Goal: Use online tool/utility: Use online tool/utility

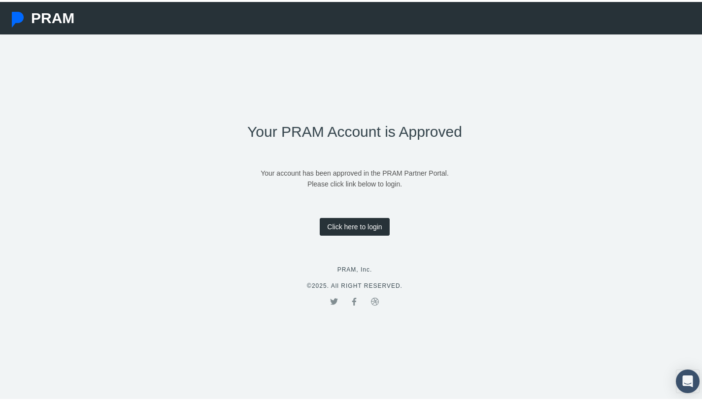
click at [345, 227] on link "Click here to login" at bounding box center [354, 225] width 69 height 18
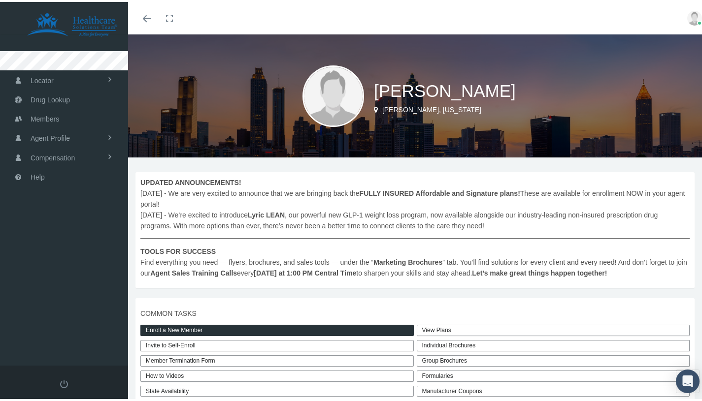
click at [595, 44] on div "SHAYLEEN HOOD CHAMBLEE, Georgia" at bounding box center [418, 94] width 581 height 123
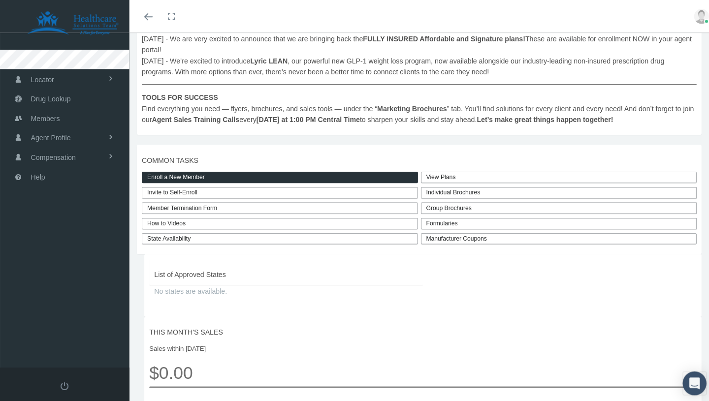
scroll to position [155, 0]
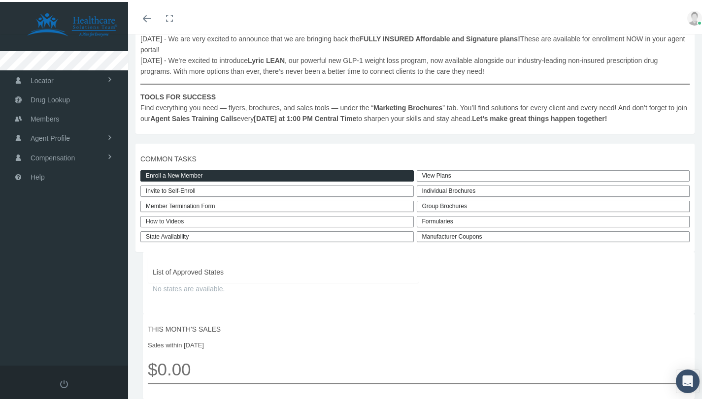
click at [180, 191] on link "Invite to Self-Enroll" at bounding box center [276, 189] width 273 height 11
type input "https://prod.pram.com/directenrollment/10208?sc=KIYe69ENMOTuiC"
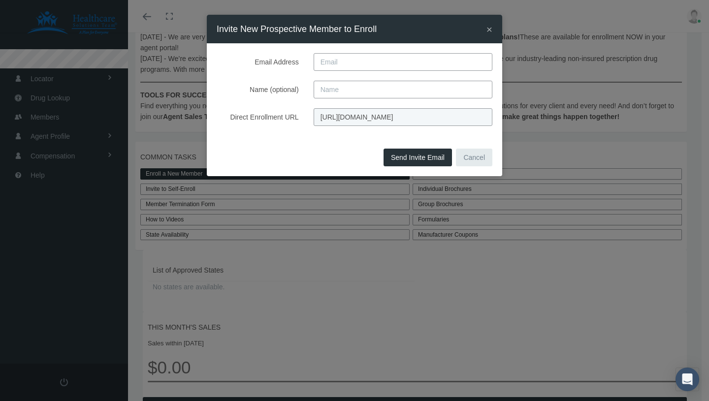
click at [345, 118] on input "https://prod.pram.com/directenrollment/10208?sc=KIYe69ENMOTuiC" at bounding box center [403, 117] width 179 height 18
click at [346, 118] on input "https://prod.pram.com/directenrollment/10208?sc=KIYe69ENMOTuiC" at bounding box center [403, 117] width 179 height 18
click at [345, 118] on input "https://prod.pram.com/directenrollment/10208?sc=KIYe69ENMOTuiC" at bounding box center [403, 117] width 179 height 18
click at [362, 114] on input "https://prod.pram.com/directenrollment/10208?sc=KIYe69ENMOTuiC" at bounding box center [403, 117] width 179 height 18
drag, startPoint x: 317, startPoint y: 117, endPoint x: 458, endPoint y: 127, distance: 141.7
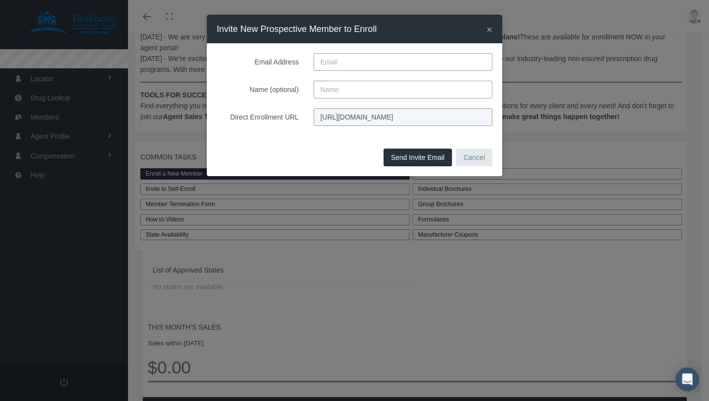
click at [458, 127] on div "Email Address Name (optional) Direct Enrollment URL https://prod.pram.com/direc…" at bounding box center [355, 94] width 296 height 102
click at [366, 133] on div "Email Address Name (optional) Direct Enrollment URL https://prod.pram.com/direc…" at bounding box center [355, 94] width 296 height 102
click at [373, 117] on input "https://prod.pram.com/directenrollment/10208?sc=KIYe69ENMOTuiC" at bounding box center [403, 117] width 179 height 18
drag, startPoint x: 318, startPoint y: 115, endPoint x: 465, endPoint y: 112, distance: 147.3
click at [465, 112] on input "https://prod.pram.com/directenrollment/10208?sc=KIYe69ENMOTuiC" at bounding box center [403, 117] width 179 height 18
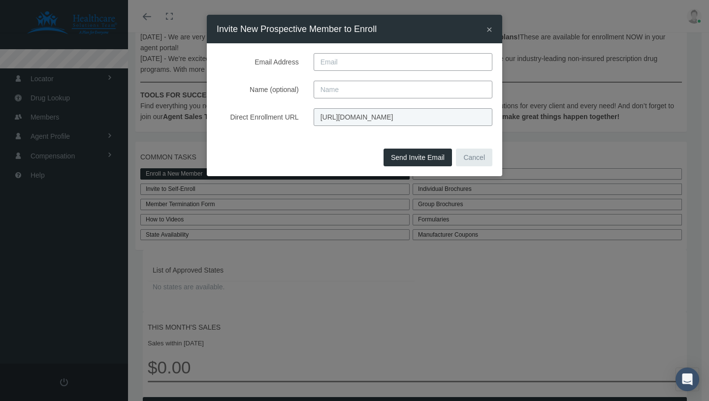
click at [489, 118] on input "https://prod.pram.com/directenrollment/10208?sc=KIYe69ENMOTuiC" at bounding box center [403, 117] width 179 height 18
drag, startPoint x: 480, startPoint y: 114, endPoint x: 362, endPoint y: 119, distance: 118.8
click at [362, 119] on input "https://prod.pram.com/directenrollment/10208?sc=KIYe69ENMOTuiC" at bounding box center [403, 117] width 179 height 18
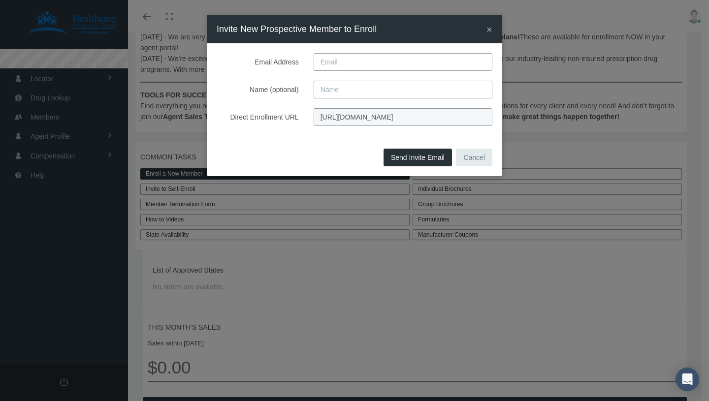
click at [486, 121] on input "https://prod.pram.com/directenrollment/10208?sc=KIYe69ENMOTuiC" at bounding box center [403, 117] width 179 height 18
click at [487, 115] on input "https://prod.pram.com/directenrollment/10208?sc=KIYe69ENMOTuiC" at bounding box center [403, 117] width 179 height 18
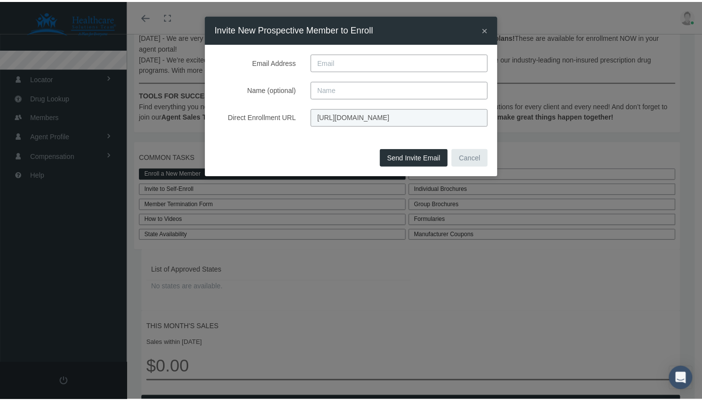
scroll to position [0, 0]
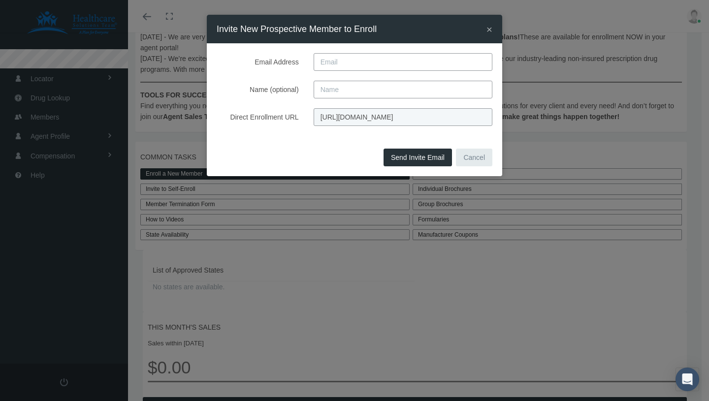
drag, startPoint x: 487, startPoint y: 115, endPoint x: 266, endPoint y: 126, distance: 220.9
click at [270, 120] on div "Direct Enrollment URL https://prod.pram.com/directenrollment/10208?sc=KIYe69ENM…" at bounding box center [354, 117] width 291 height 18
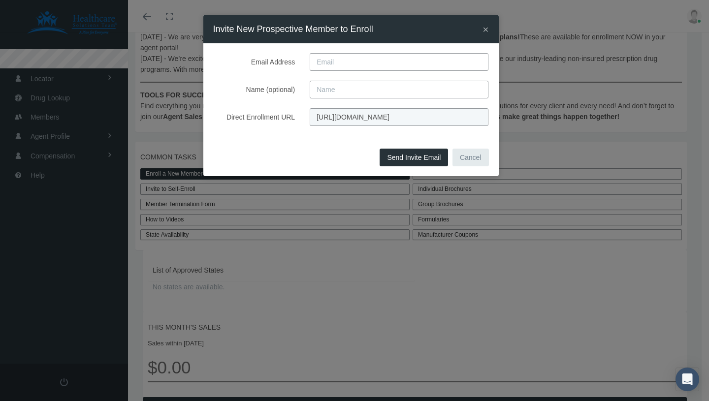
click at [485, 34] on span "×" at bounding box center [486, 29] width 6 height 11
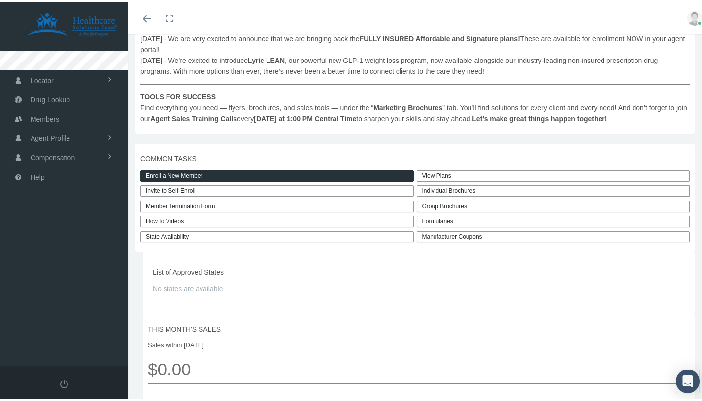
click at [439, 172] on link "View Plans" at bounding box center [553, 173] width 273 height 11
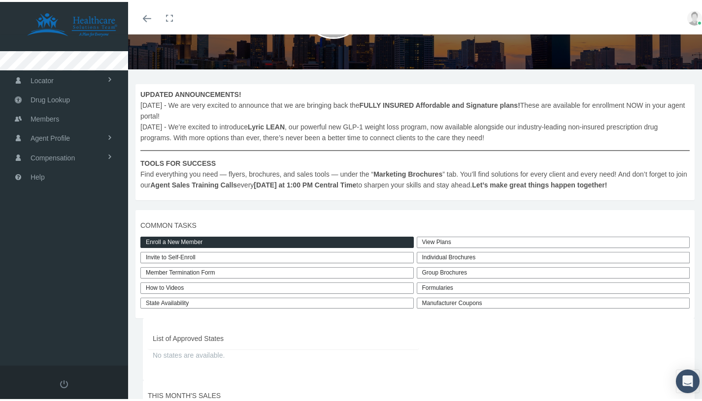
scroll to position [89, 0]
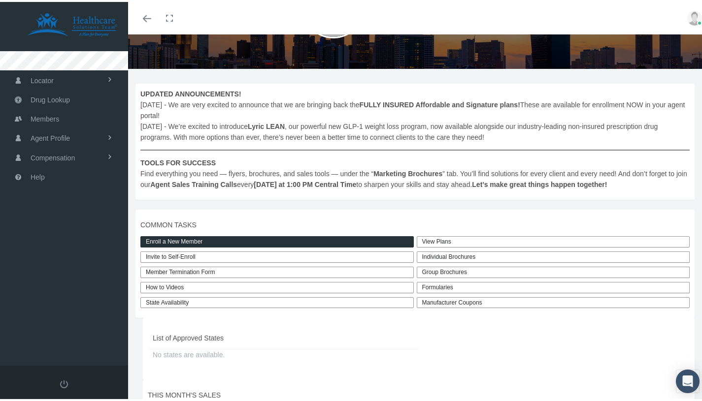
click at [443, 256] on div "Individual Brochures" at bounding box center [553, 255] width 273 height 11
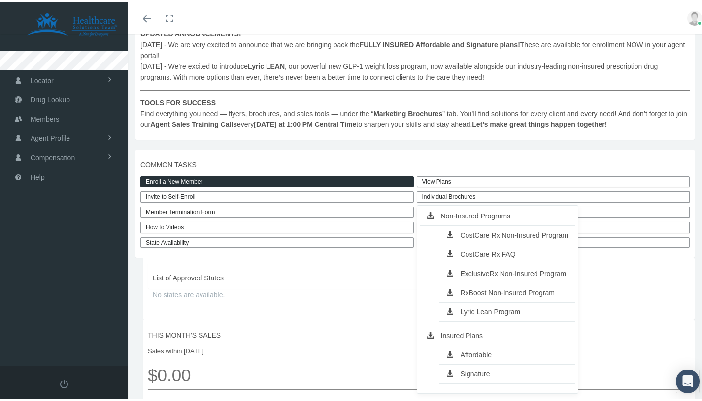
scroll to position [150, 0]
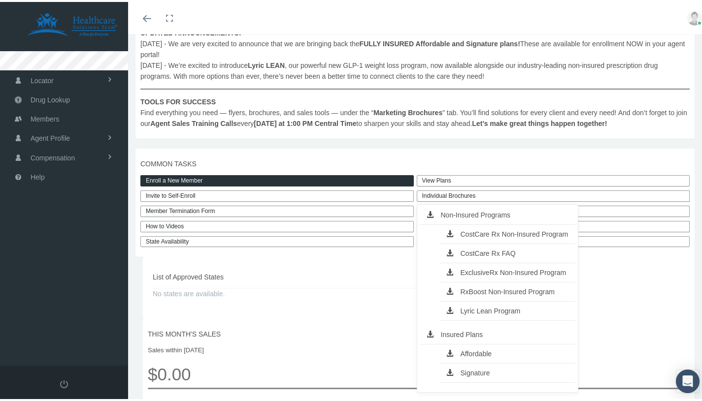
click at [475, 310] on link "Lyric Lean Program" at bounding box center [507, 309] width 136 height 14
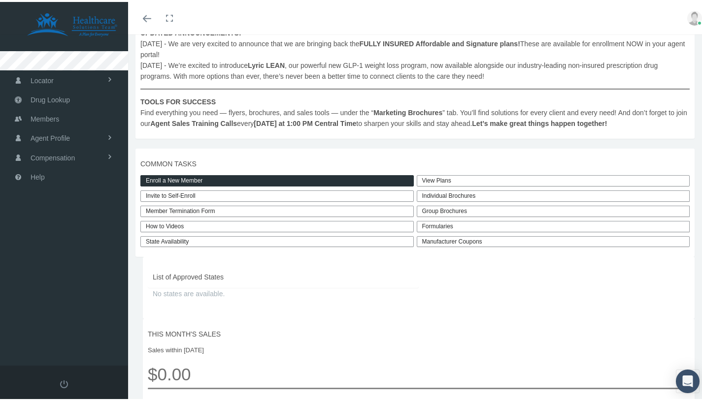
click at [442, 177] on link "View Plans" at bounding box center [553, 178] width 273 height 11
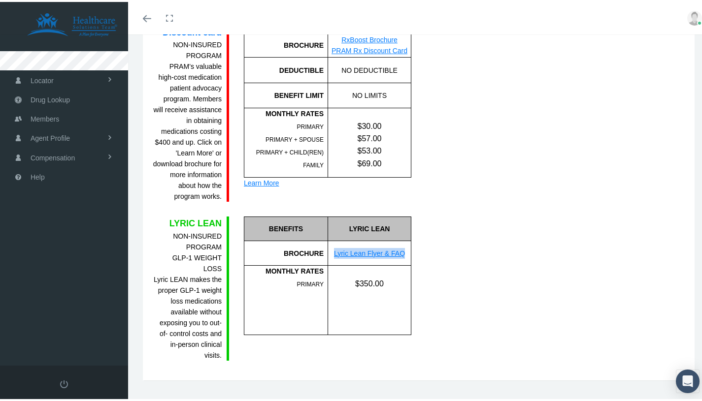
scroll to position [1323, 0]
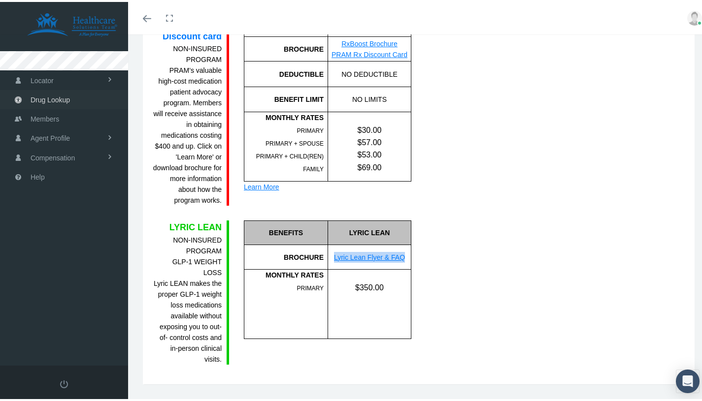
click at [45, 101] on span "Drug Lookup" at bounding box center [50, 98] width 39 height 19
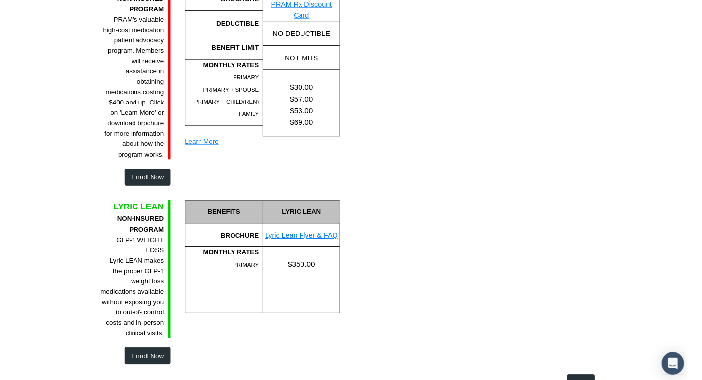
scroll to position [1468, 0]
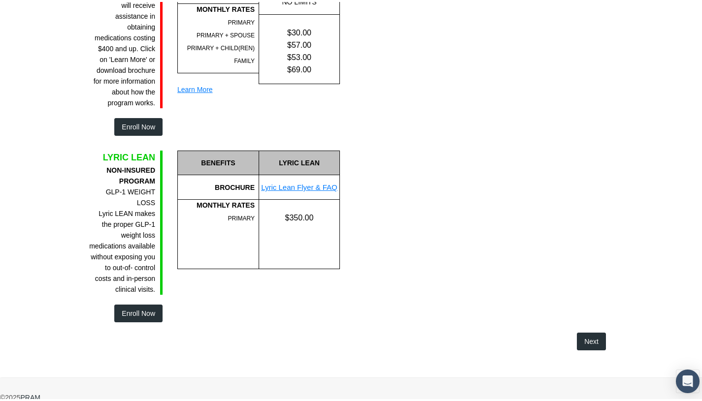
click at [288, 181] on link "Lyric Lean Flyer & FAQ" at bounding box center [299, 185] width 76 height 8
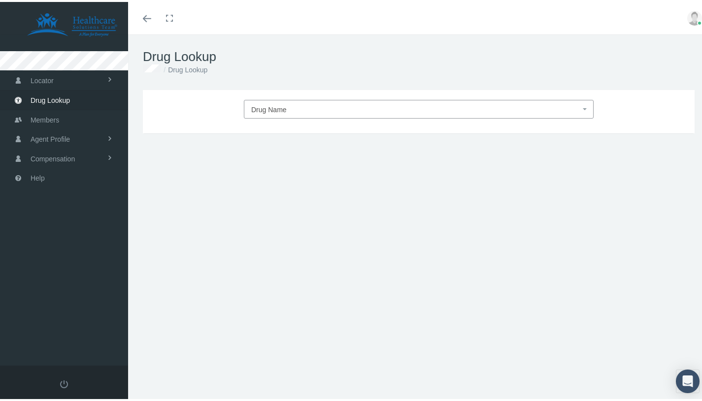
click at [362, 114] on span "Drug Name" at bounding box center [419, 107] width 350 height 19
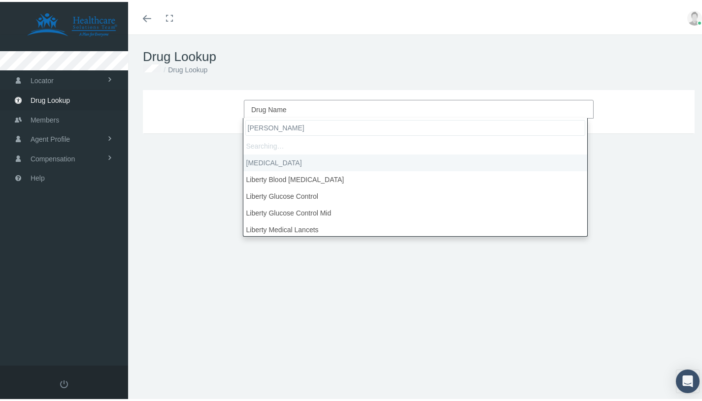
type input "lisin"
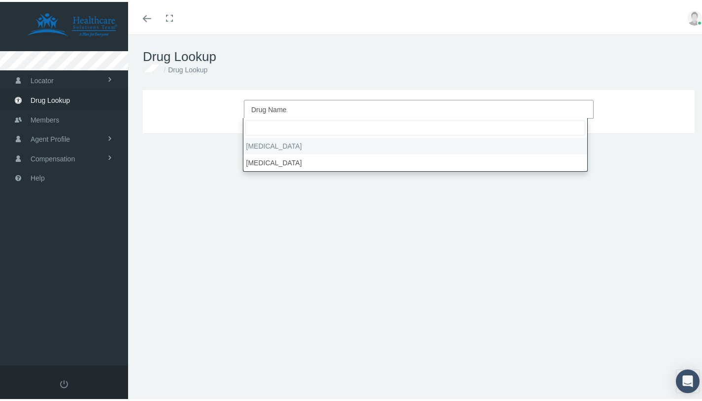
select select "[MEDICAL_DATA]"
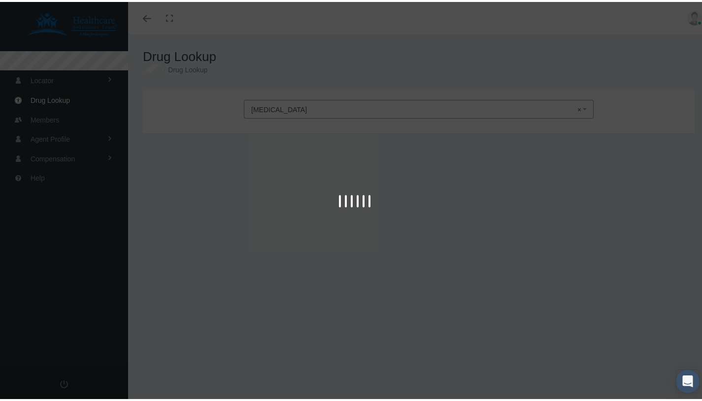
type input "30"
select select "Tablet"
select select "10 MG"
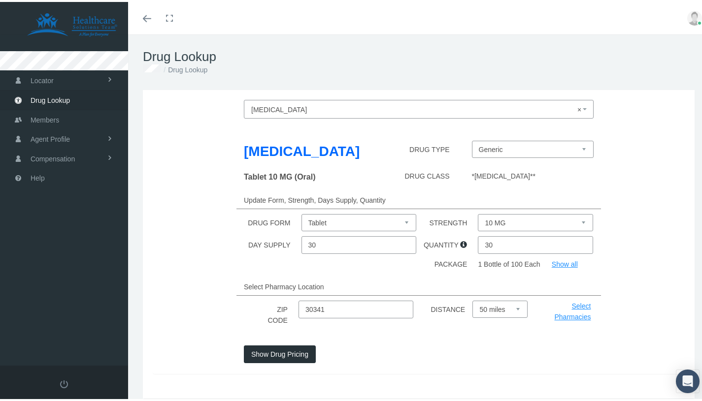
scroll to position [36, 0]
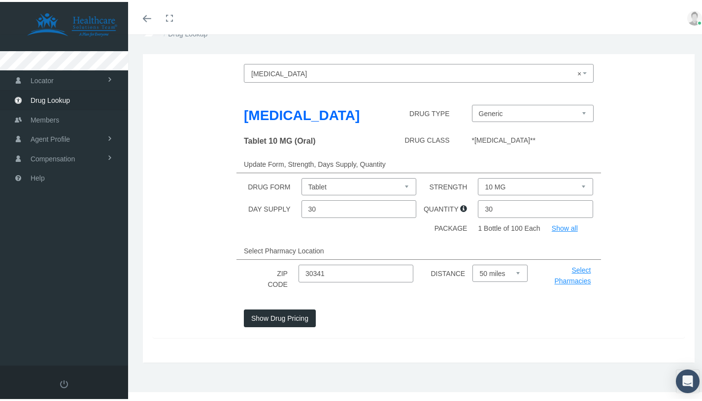
click at [300, 318] on button "Show Drug Pricing" at bounding box center [280, 317] width 72 height 18
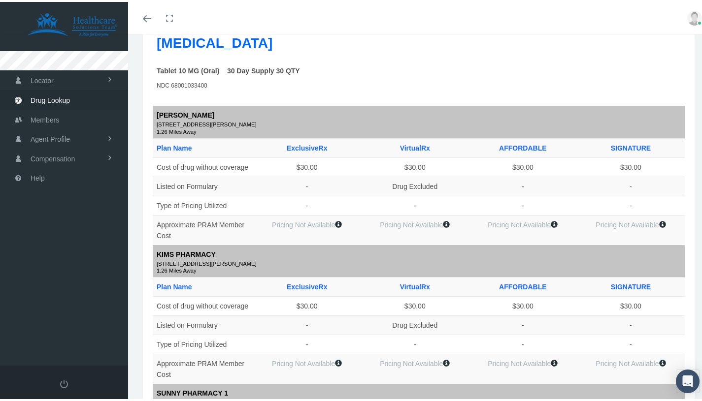
scroll to position [98, 0]
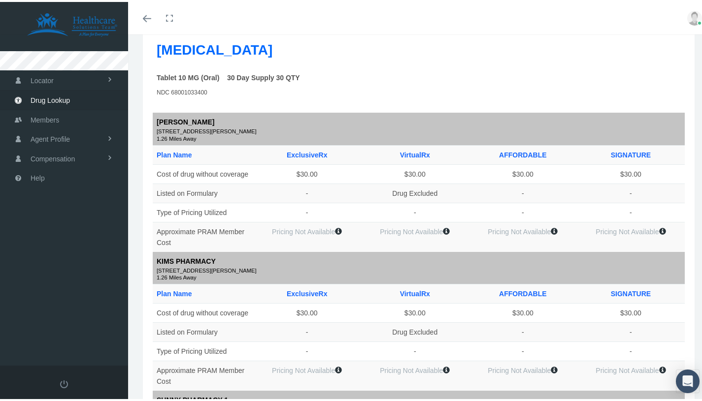
click at [687, 19] on img at bounding box center [694, 16] width 15 height 15
click at [664, 74] on link "Logout" at bounding box center [669, 73] width 73 height 19
